Goal: Check status: Check status

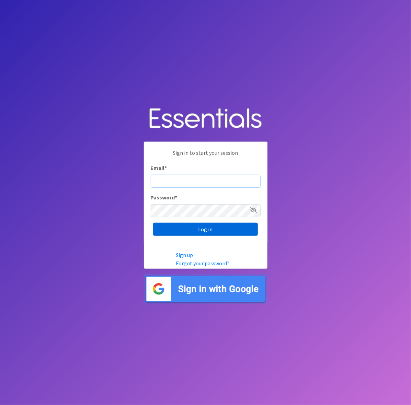
type input "john@nmcfamilyresourcecenter.com"
click at [174, 230] on input "Log in" at bounding box center [205, 229] width 105 height 13
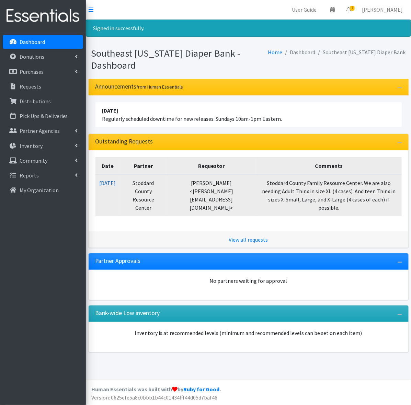
click at [108, 184] on link "10/07/2025" at bounding box center [108, 183] width 16 height 7
